Goal: Task Accomplishment & Management: Use online tool/utility

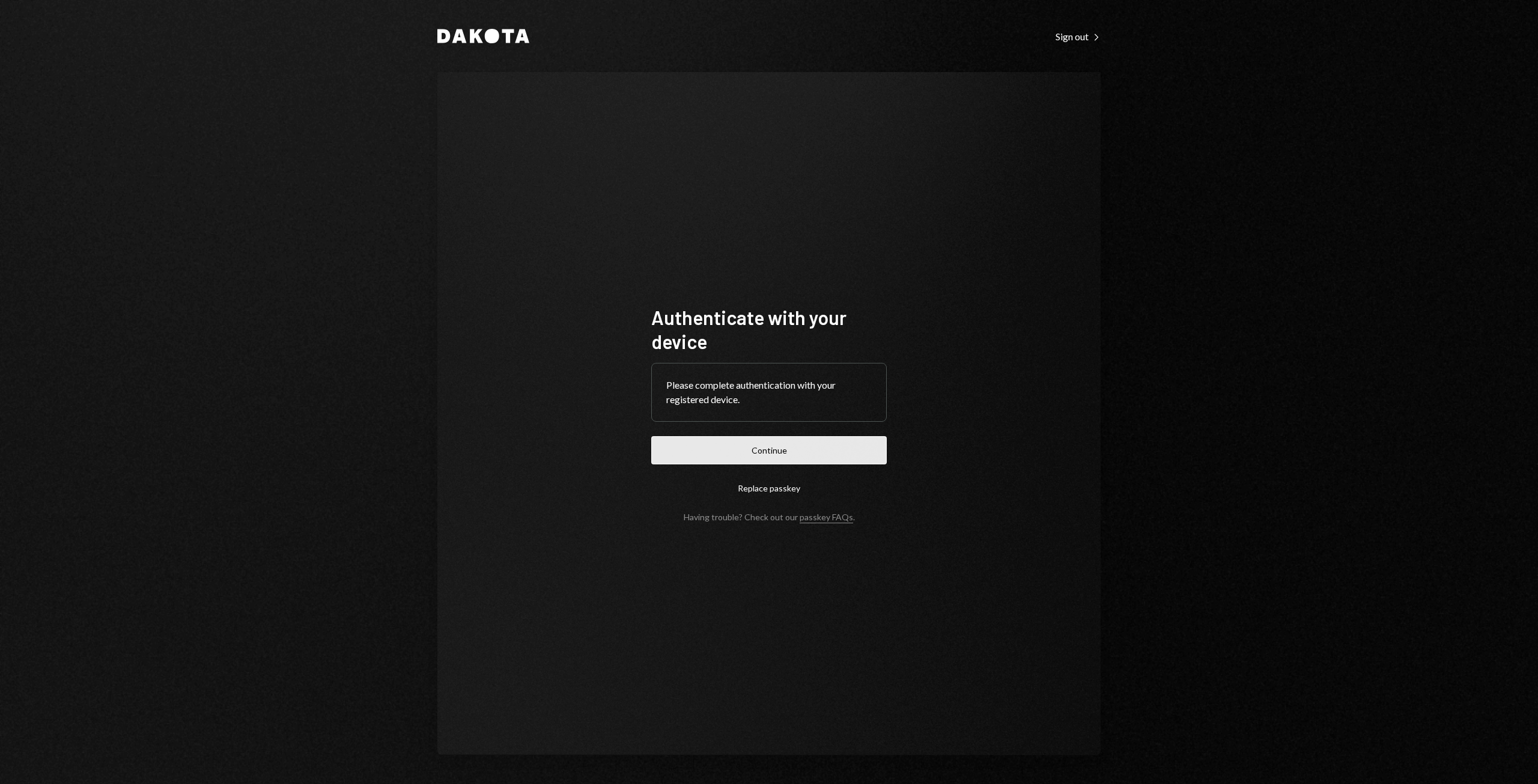
click at [784, 452] on button "Continue" at bounding box center [769, 450] width 235 height 28
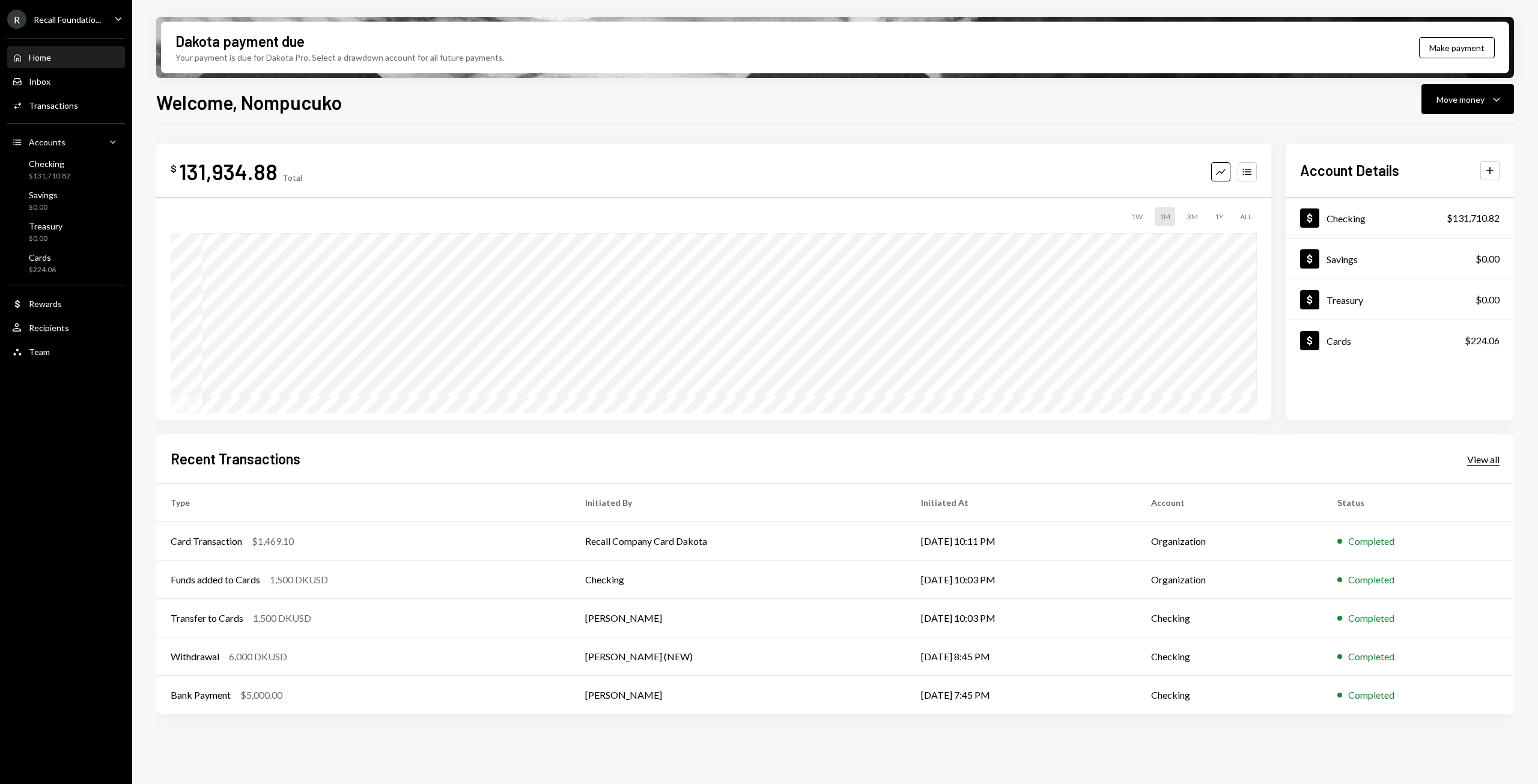
click at [1487, 460] on div "View all" at bounding box center [1484, 460] width 33 height 12
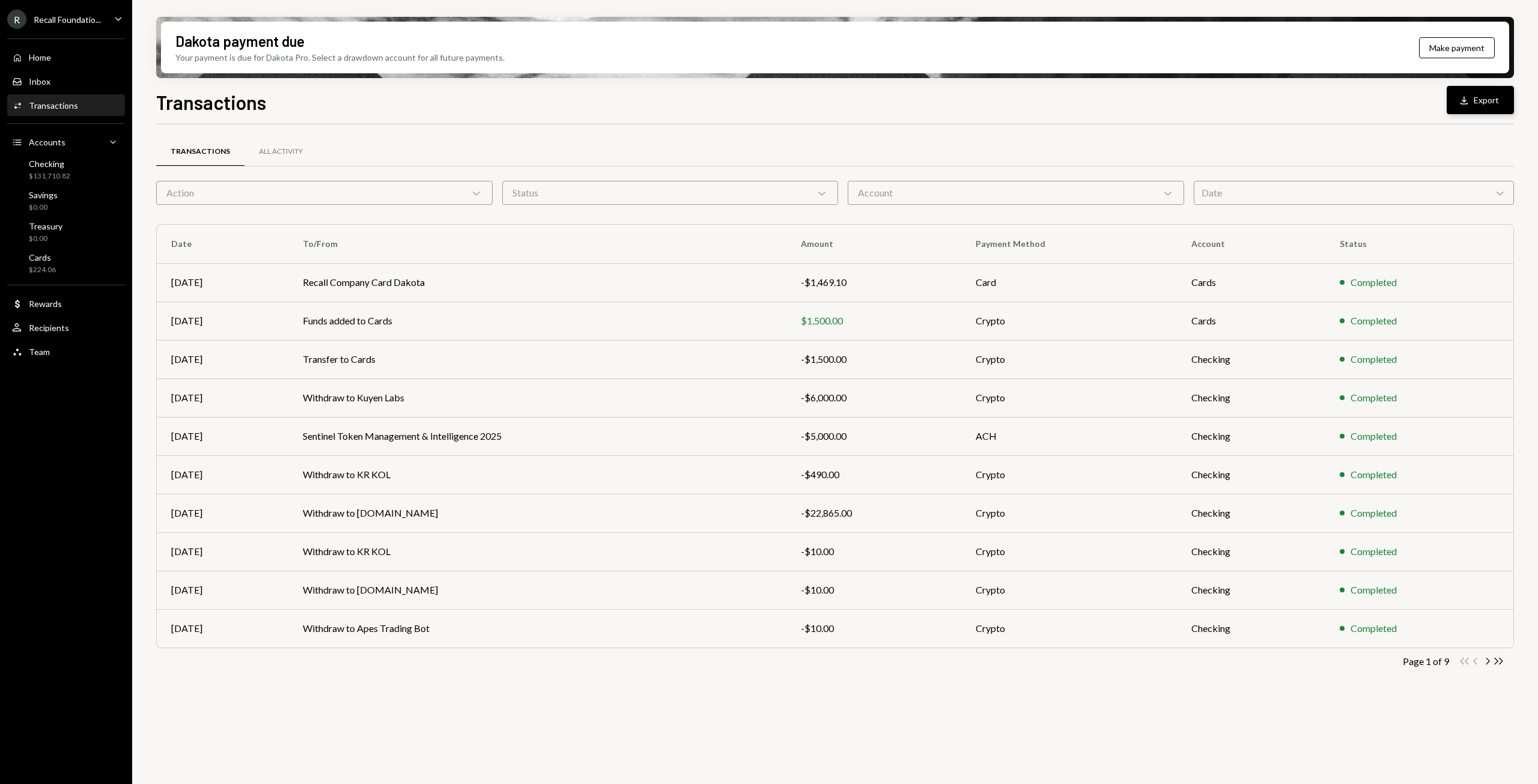
click at [1476, 100] on button "Download Export" at bounding box center [1480, 100] width 67 height 28
